Goal: Information Seeking & Learning: Learn about a topic

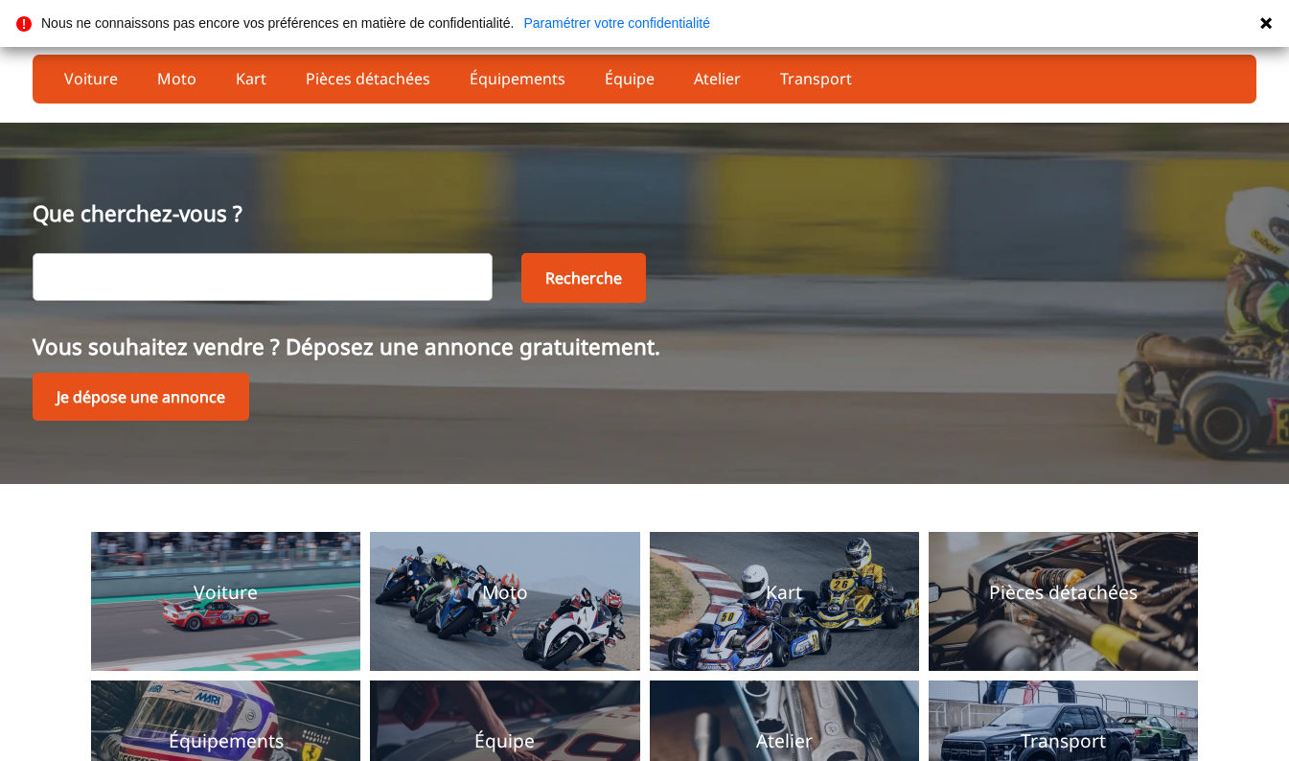
click at [230, 274] on input "text" at bounding box center [263, 277] width 460 height 48
type input "alfa romeo"
click at [579, 280] on button "Recherche" at bounding box center [583, 278] width 125 height 50
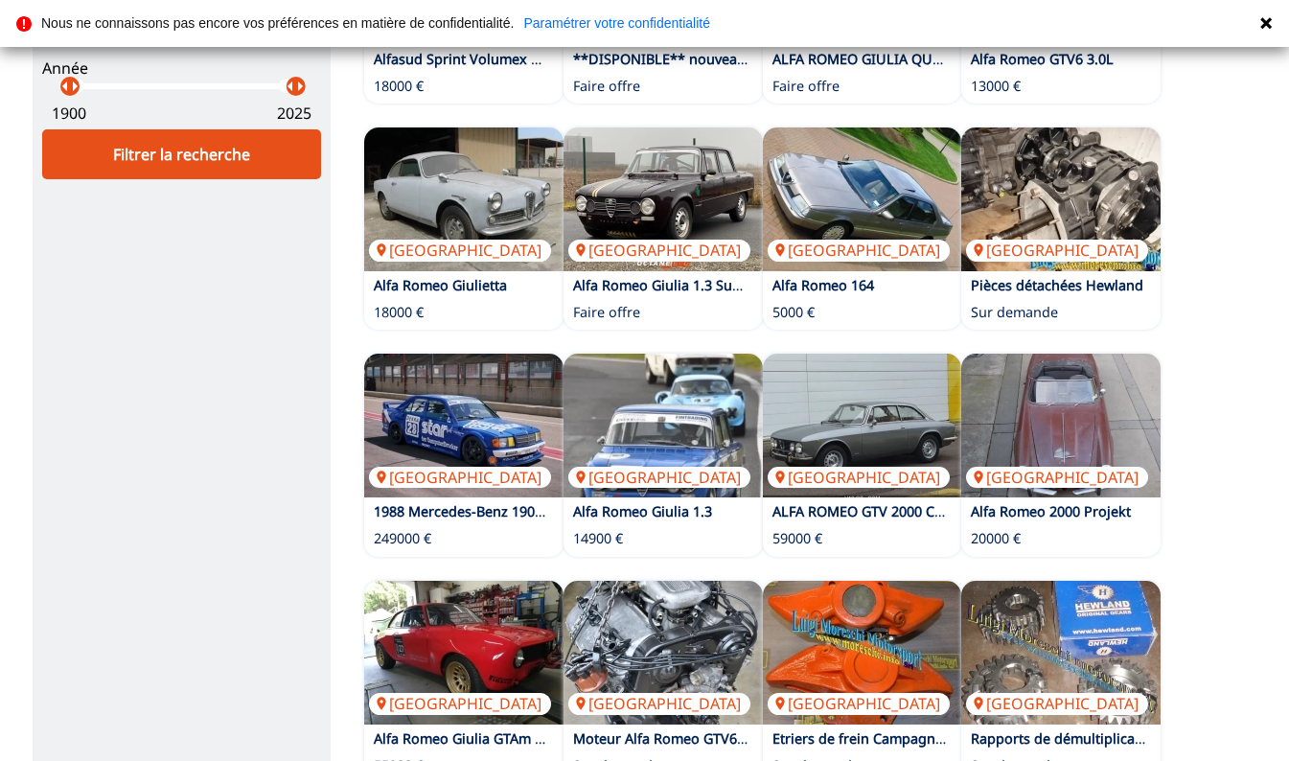
scroll to position [383, 0]
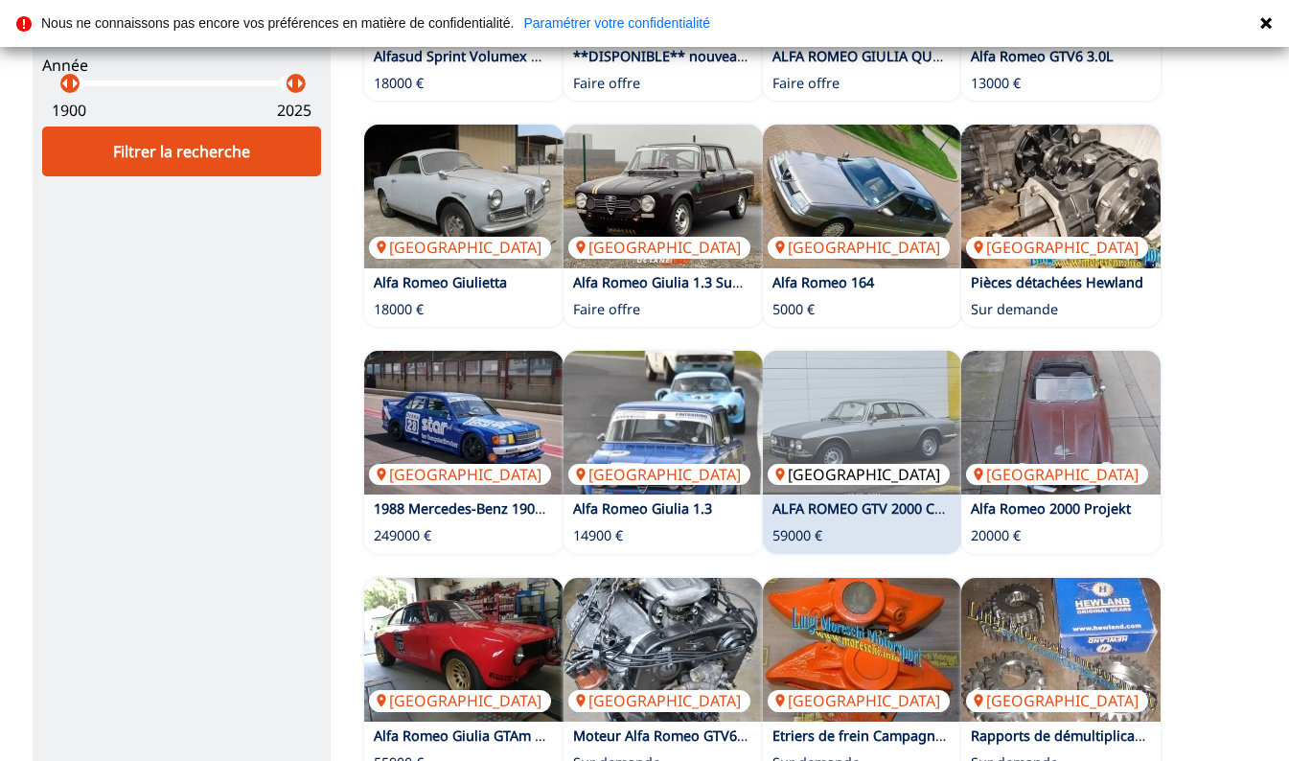
click at [884, 453] on img at bounding box center [862, 423] width 199 height 144
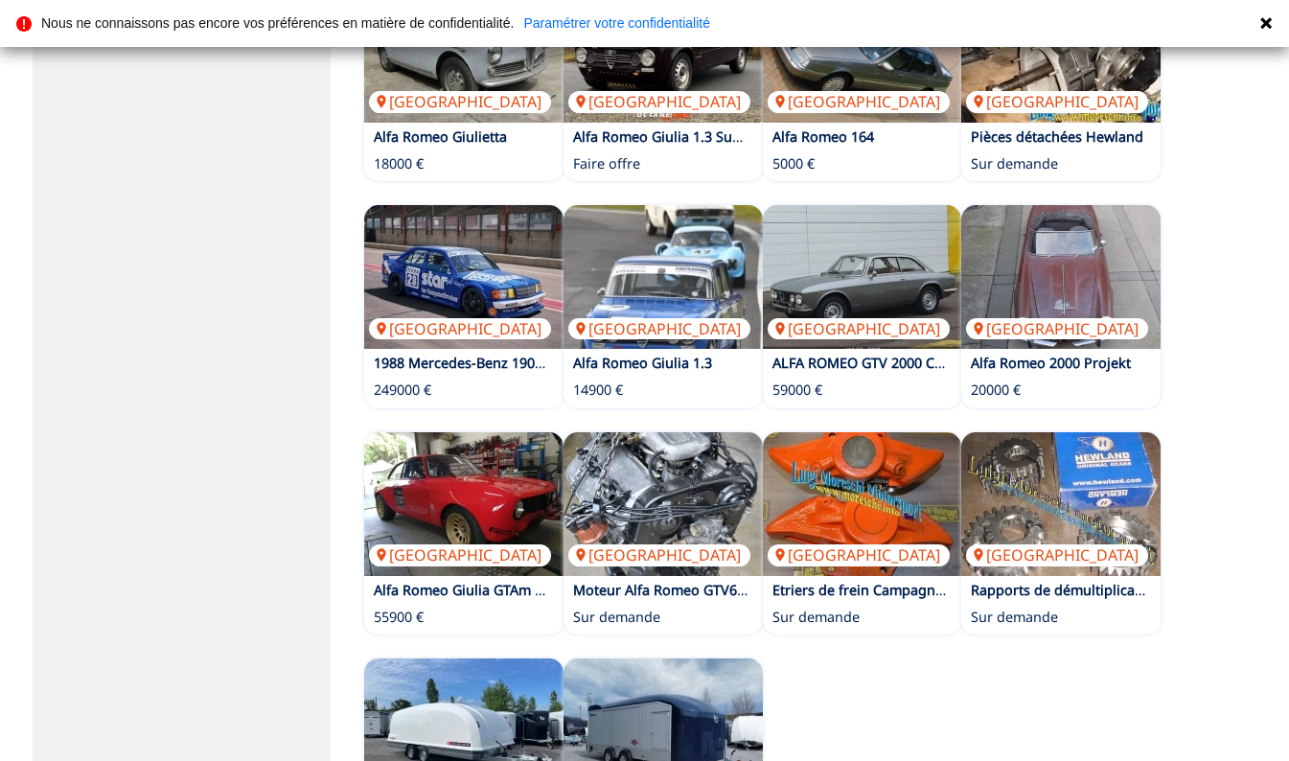
scroll to position [533, 0]
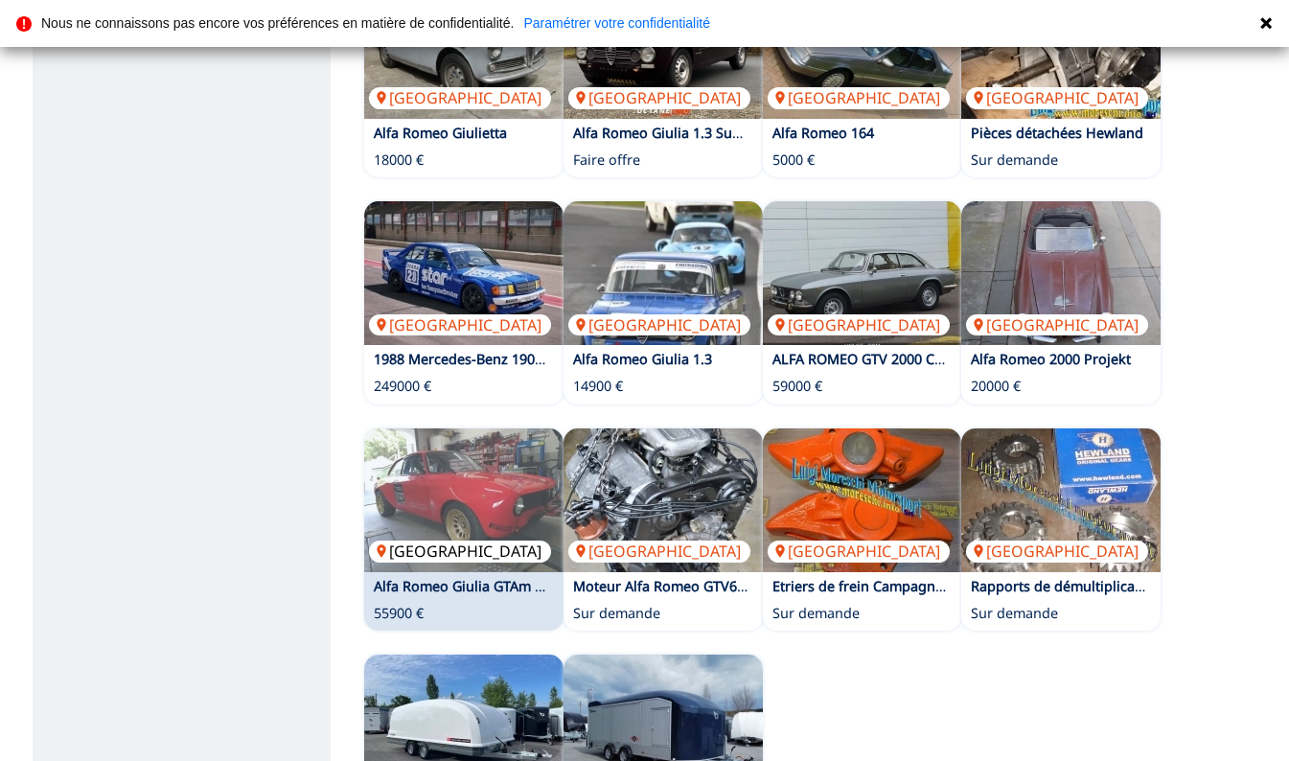
click at [449, 503] on img at bounding box center [463, 500] width 199 height 144
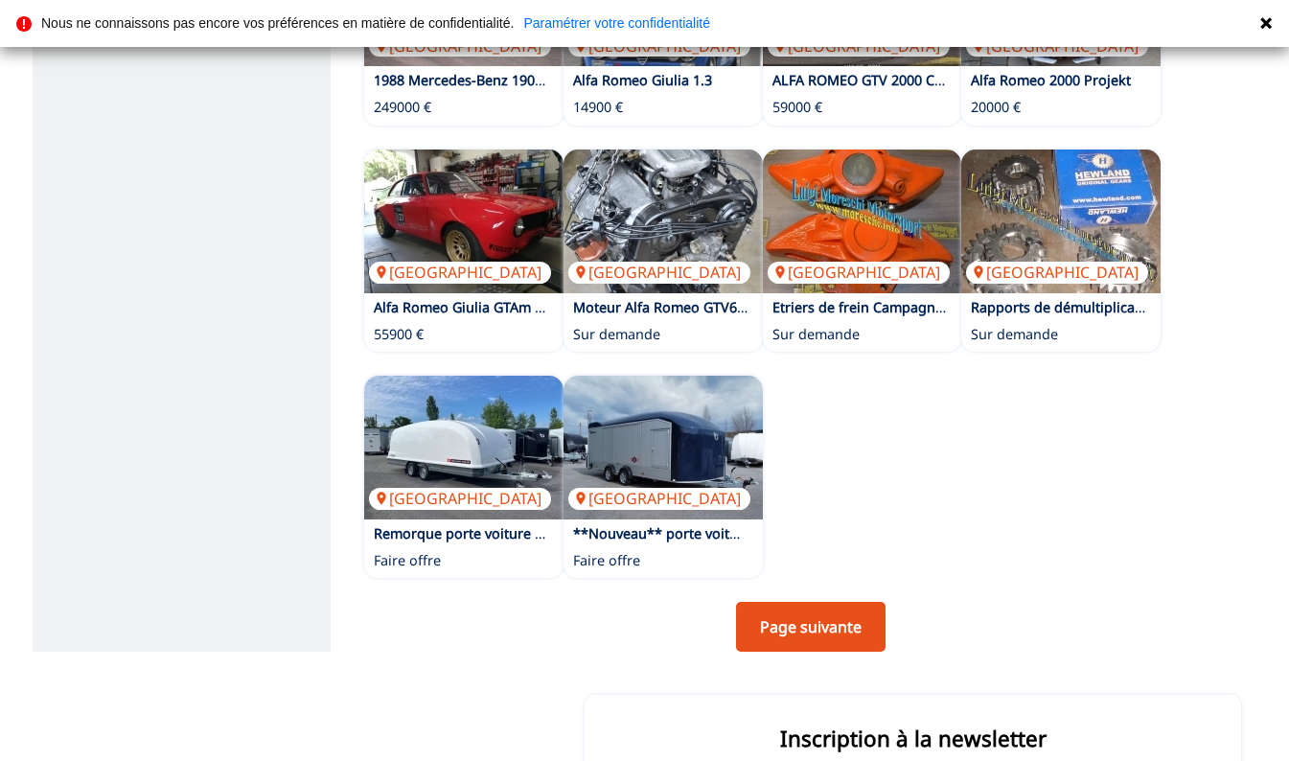
scroll to position [840, 0]
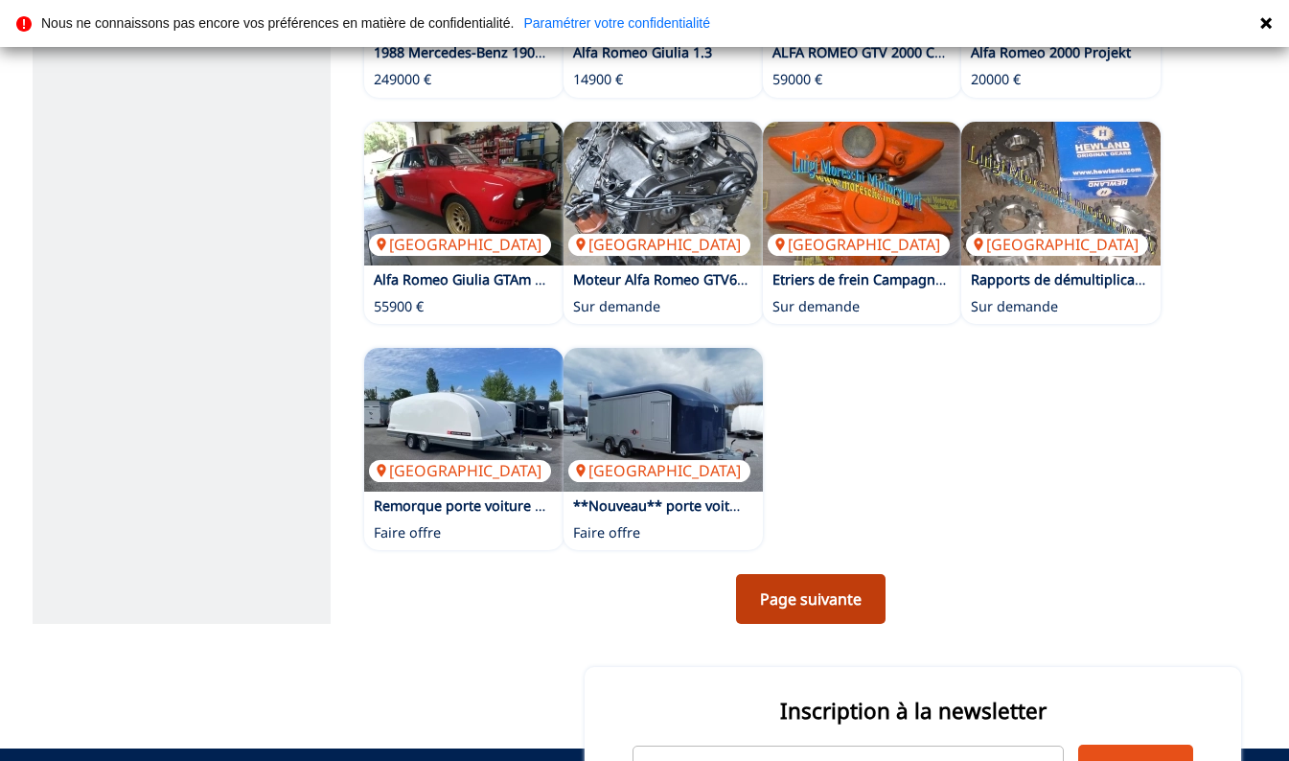
click at [829, 602] on link "Page suivante" at bounding box center [811, 599] width 150 height 50
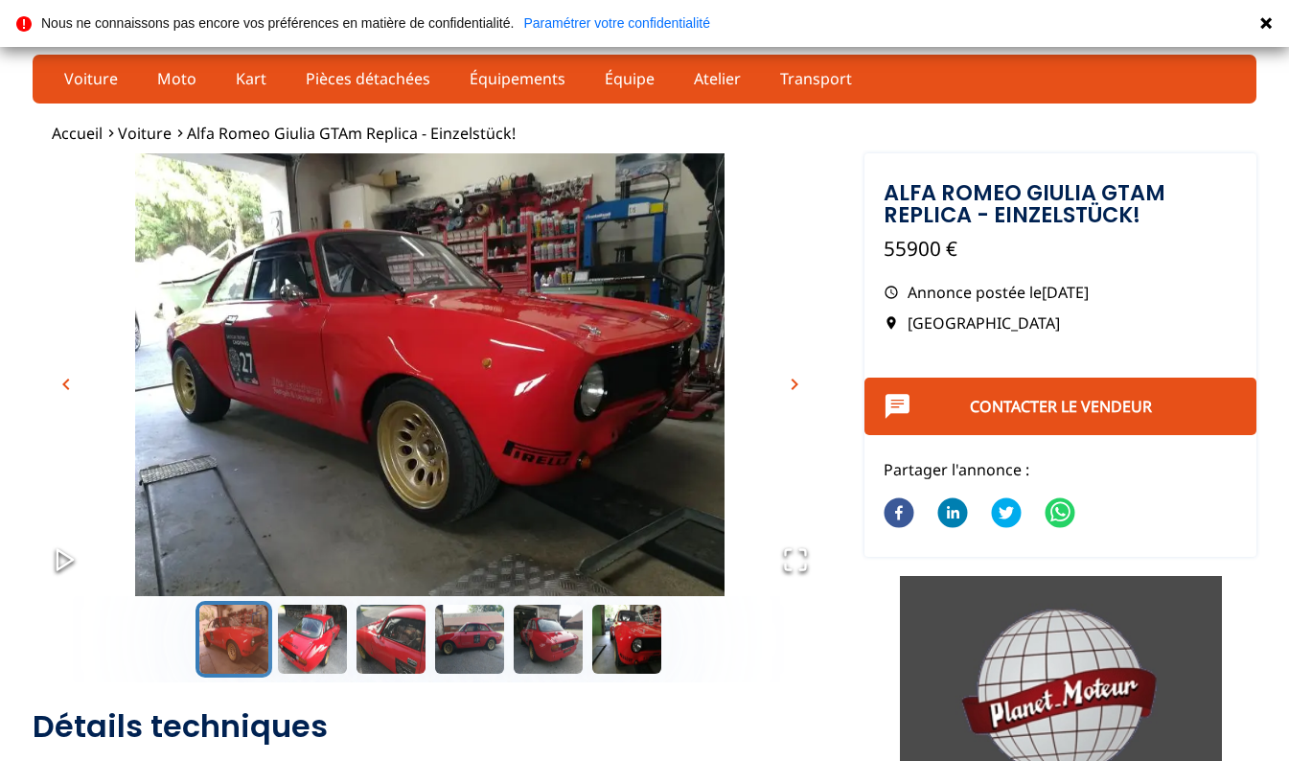
click at [795, 378] on span "chevron_right" at bounding box center [794, 384] width 23 height 23
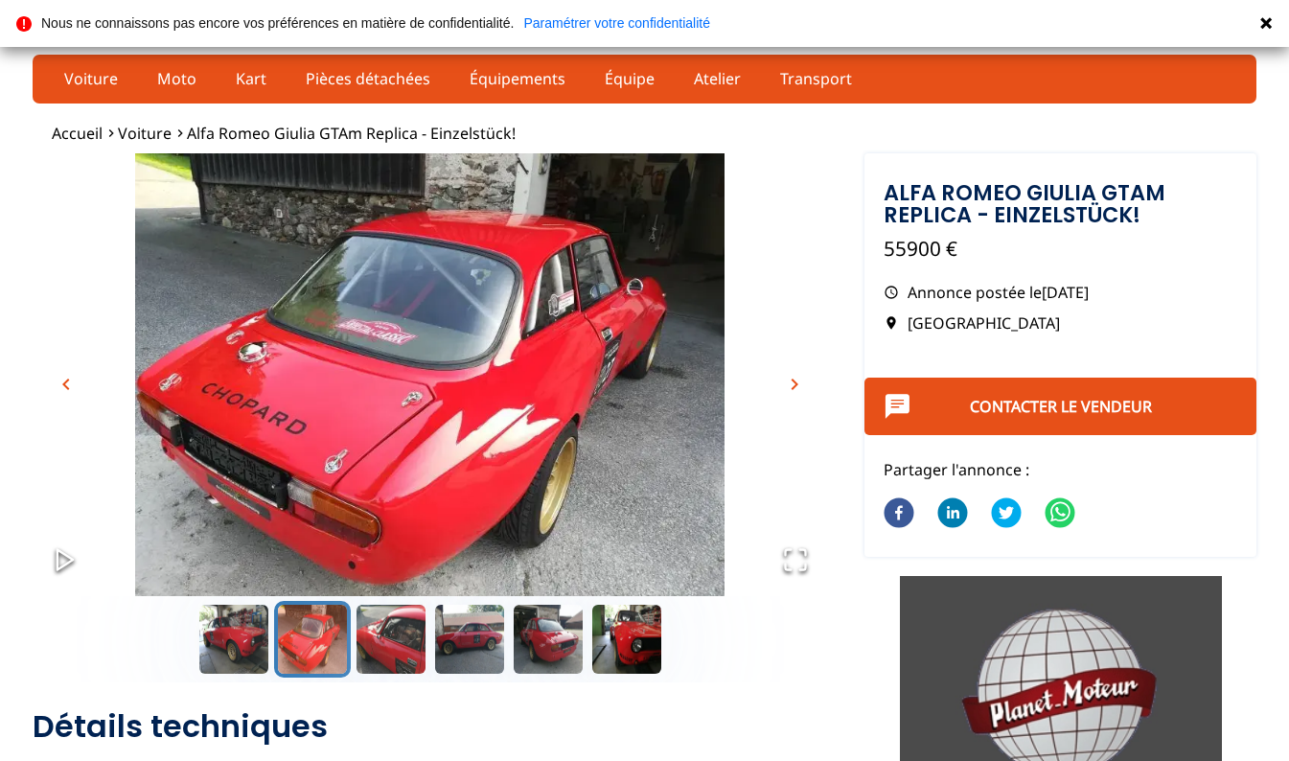
click at [788, 386] on span "chevron_right" at bounding box center [794, 384] width 23 height 23
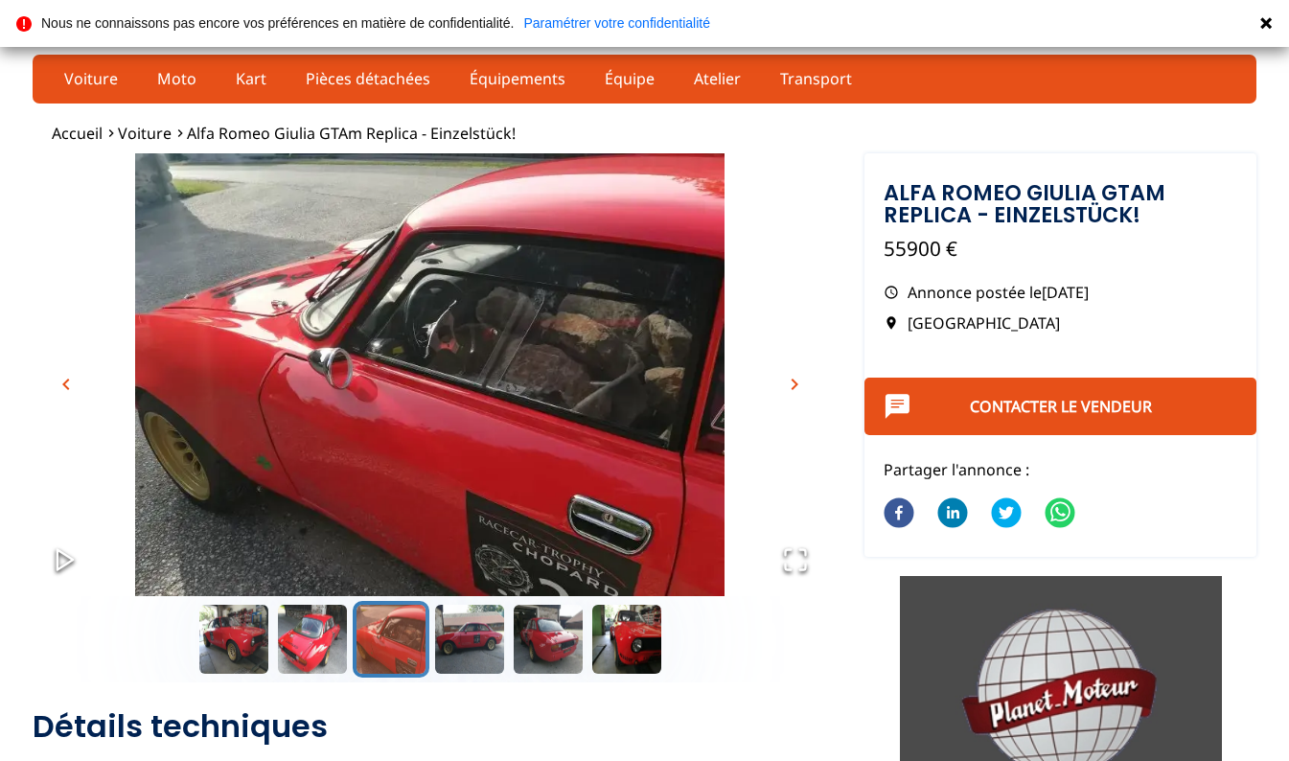
click at [788, 386] on span "chevron_right" at bounding box center [794, 384] width 23 height 23
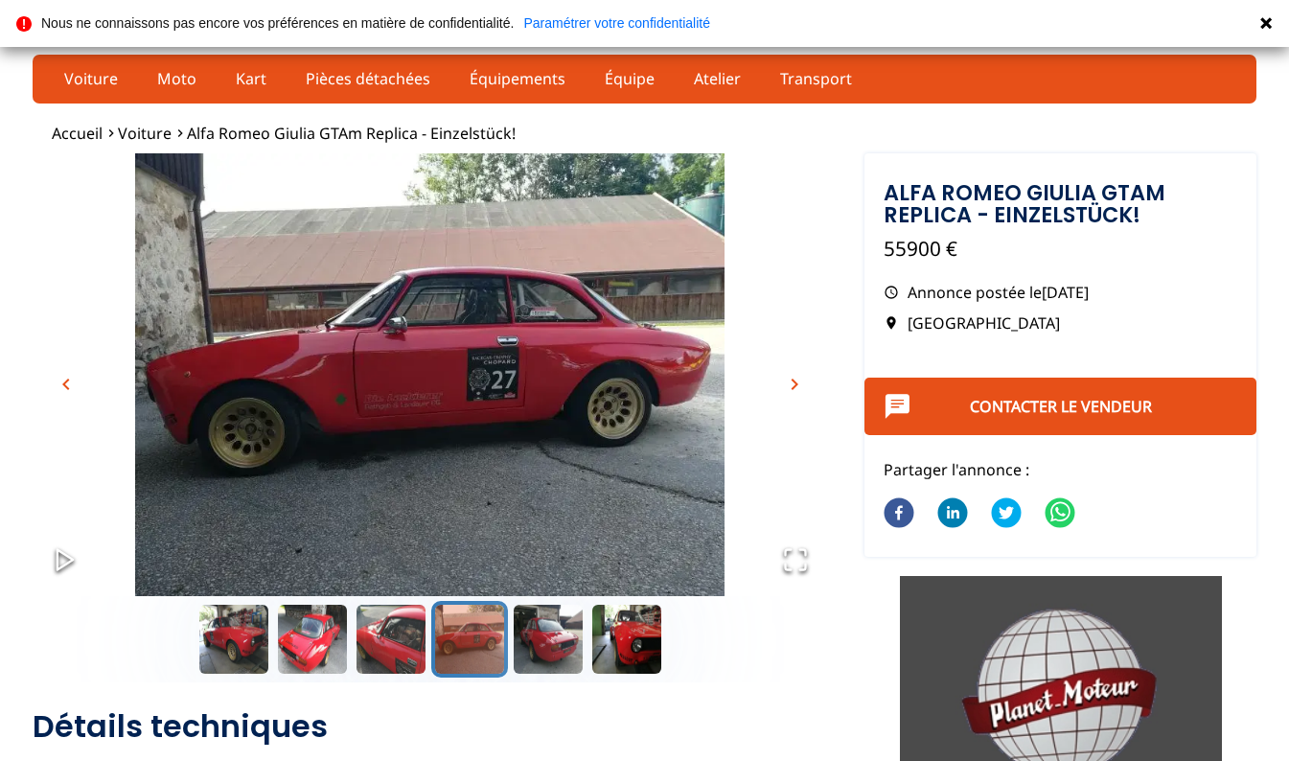
click at [788, 386] on span "chevron_right" at bounding box center [794, 384] width 23 height 23
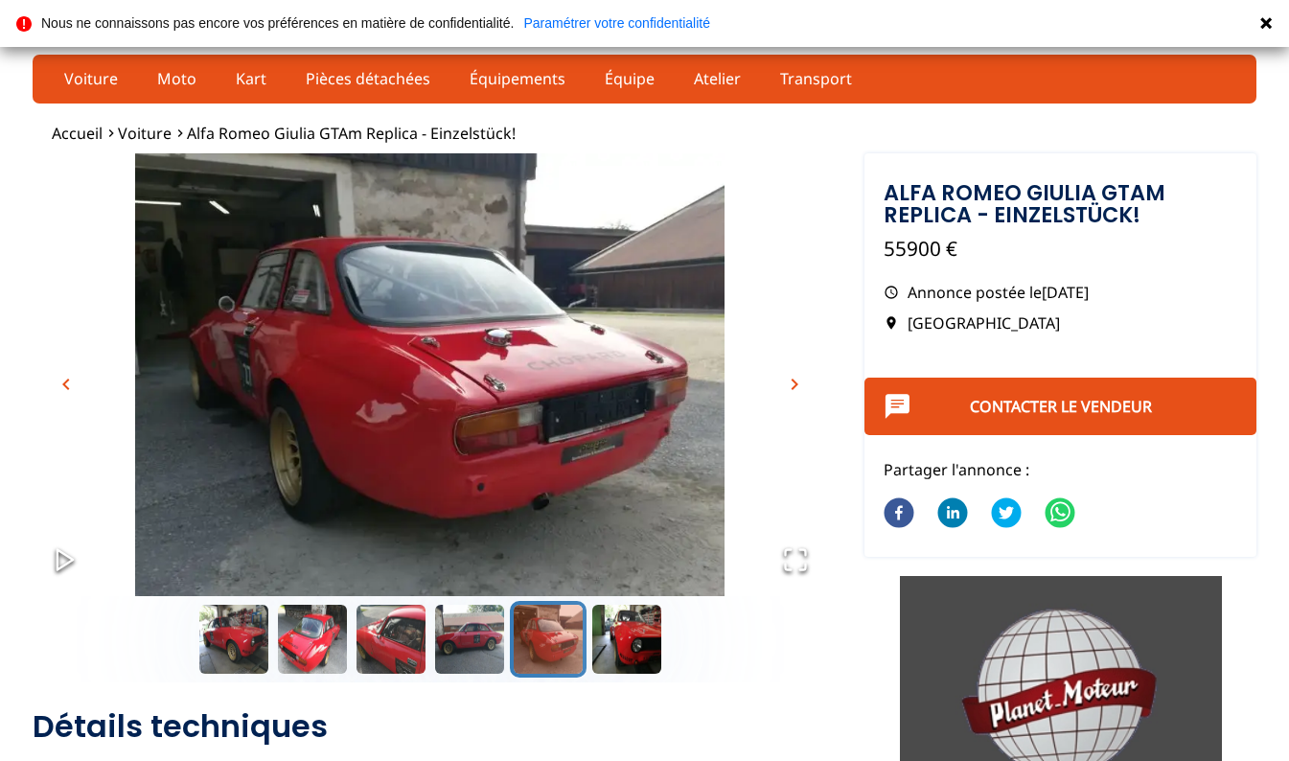
click at [788, 386] on span "chevron_right" at bounding box center [794, 384] width 23 height 23
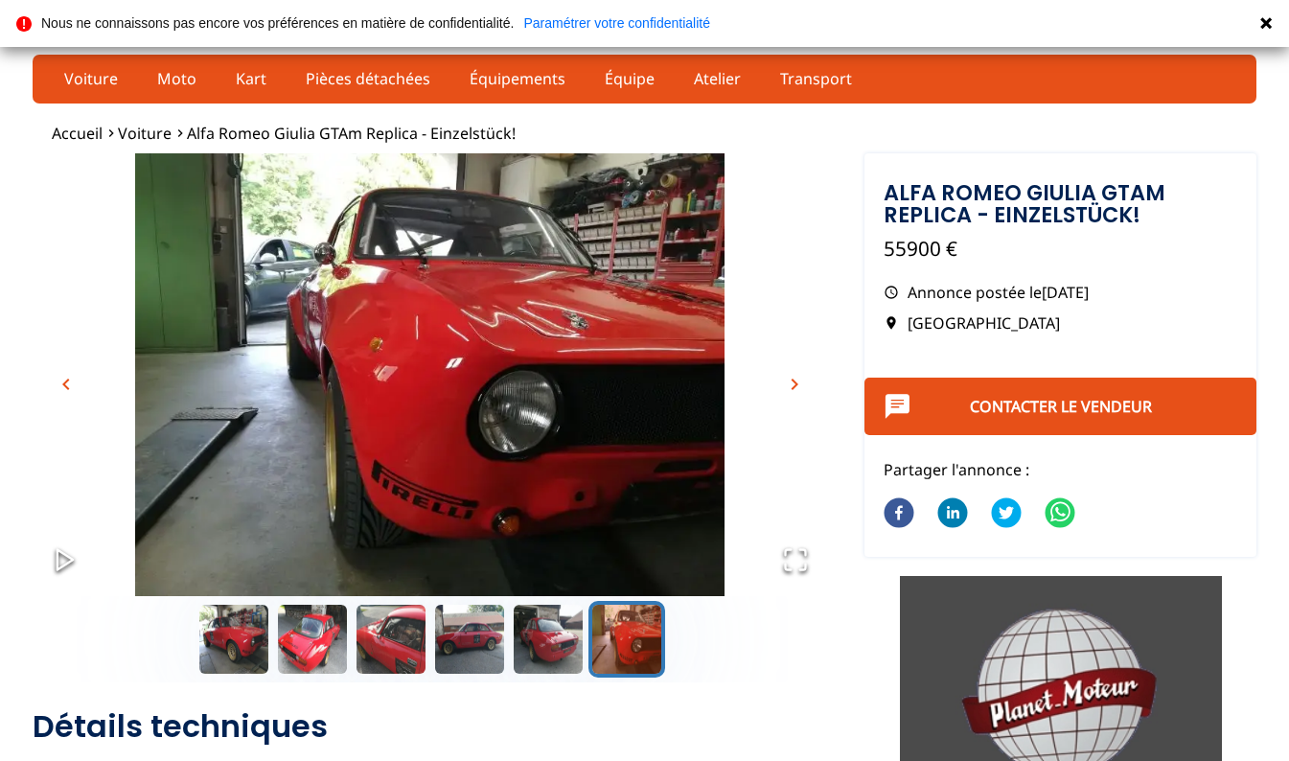
click at [788, 386] on span "chevron_right" at bounding box center [794, 384] width 23 height 23
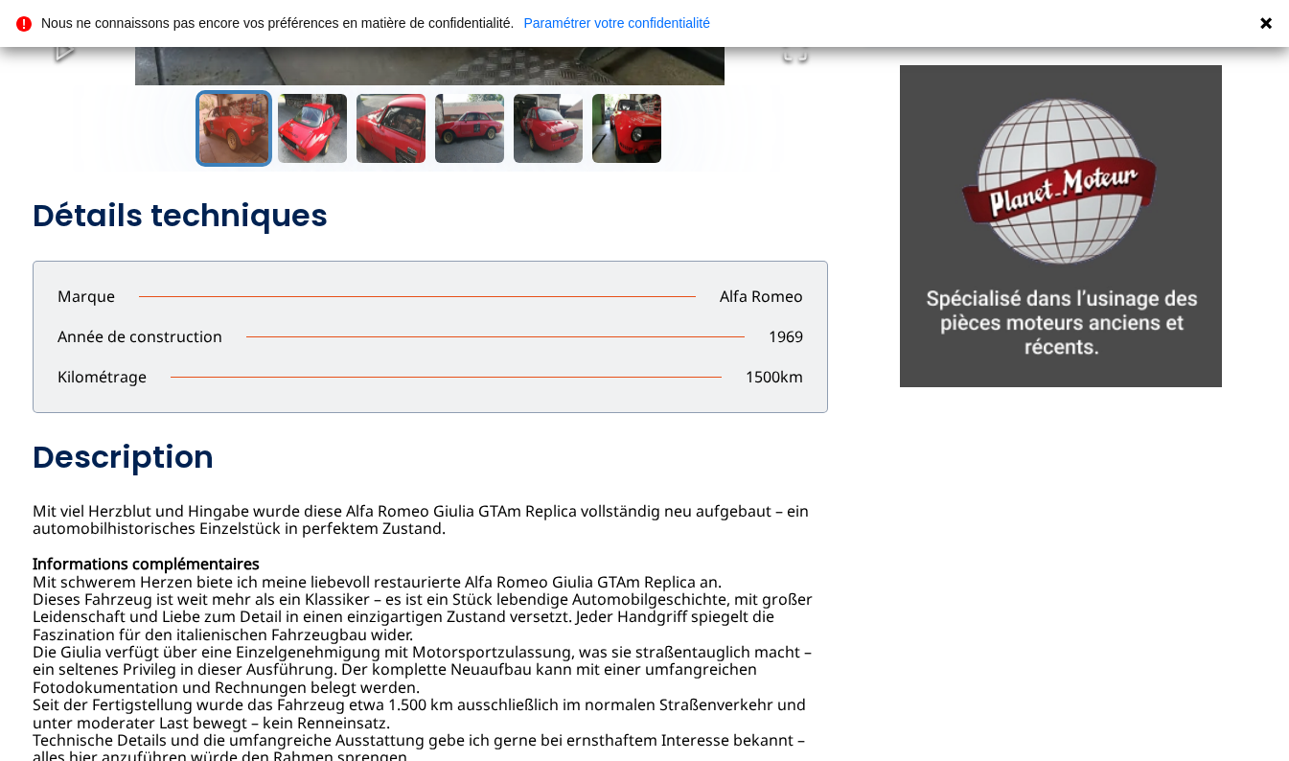
scroll to position [562, 0]
